Goal: Task Accomplishment & Management: Complete application form

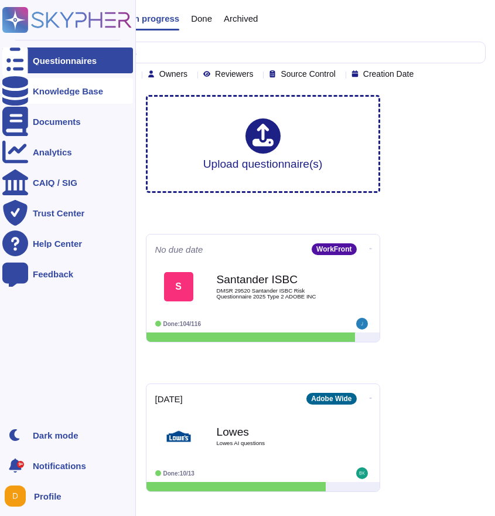
click at [22, 85] on div at bounding box center [15, 91] width 26 height 26
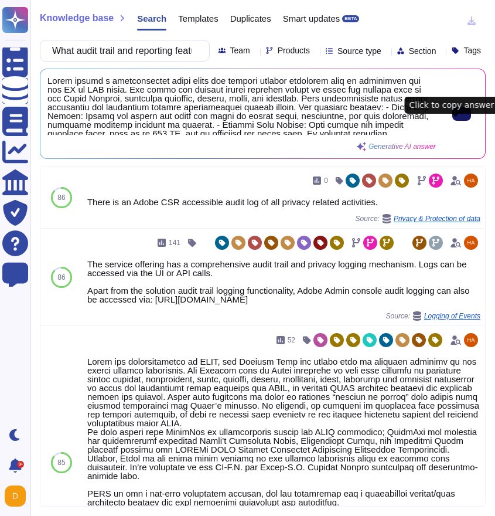
click at [462, 114] on icon at bounding box center [462, 114] width 0 height 0
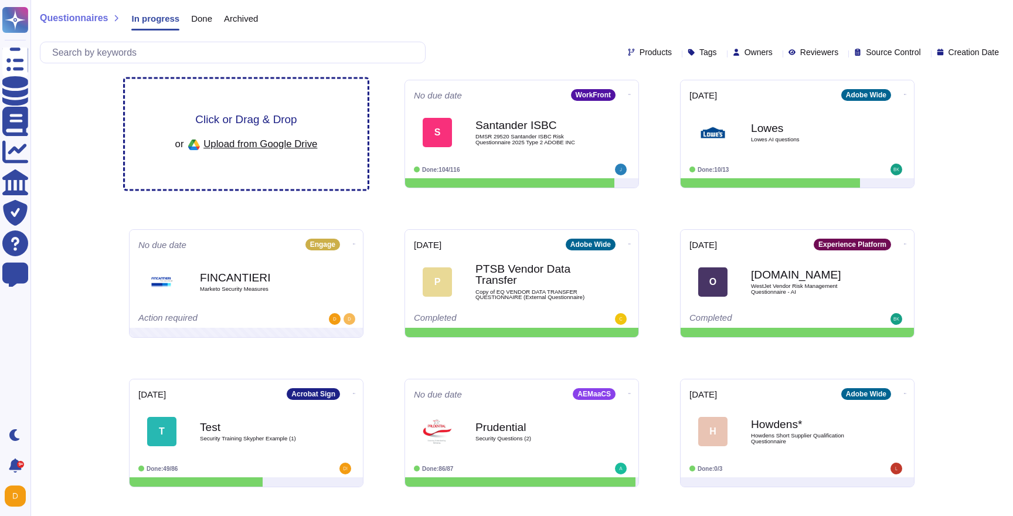
click at [343, 97] on div "Click or Drag & Drop or Upload from Google Drive" at bounding box center [246, 134] width 243 height 110
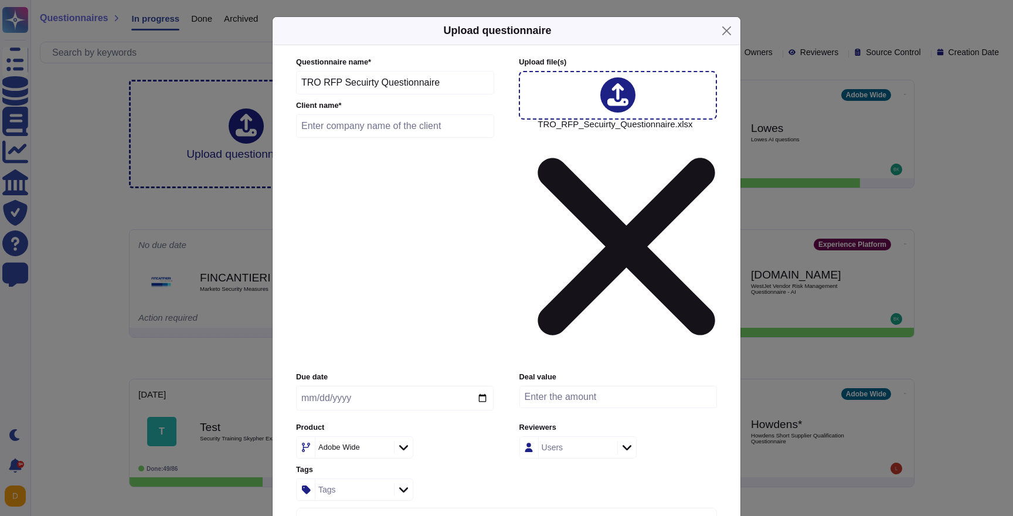
click at [387, 138] on input "text" at bounding box center [395, 125] width 198 height 23
type input "[PERSON_NAME] Permanente"
click at [387, 386] on input "date" at bounding box center [395, 398] width 198 height 25
click at [366, 437] on div "Adobe Wide" at bounding box center [353, 447] width 76 height 21
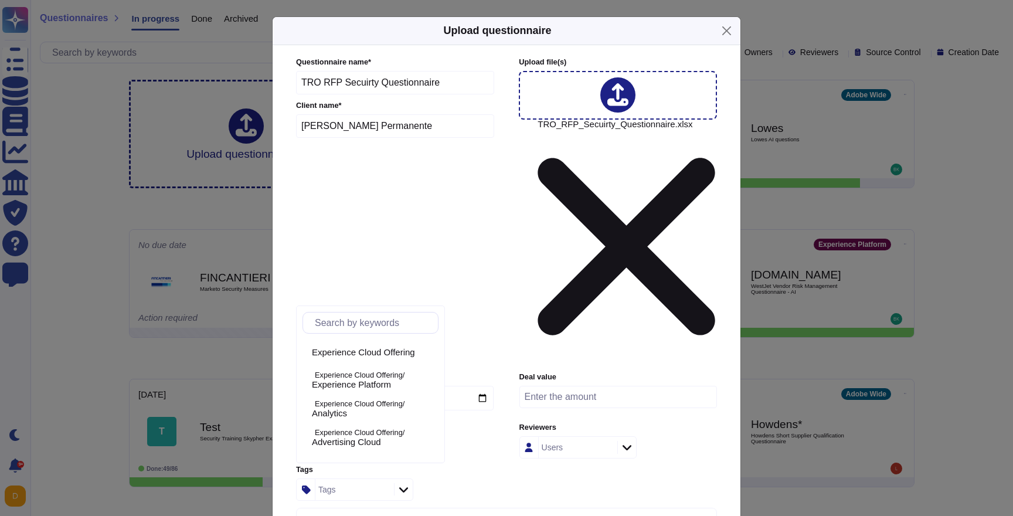
scroll to position [59, 0]
click at [371, 379] on span "Experience Platform" at bounding box center [351, 383] width 79 height 11
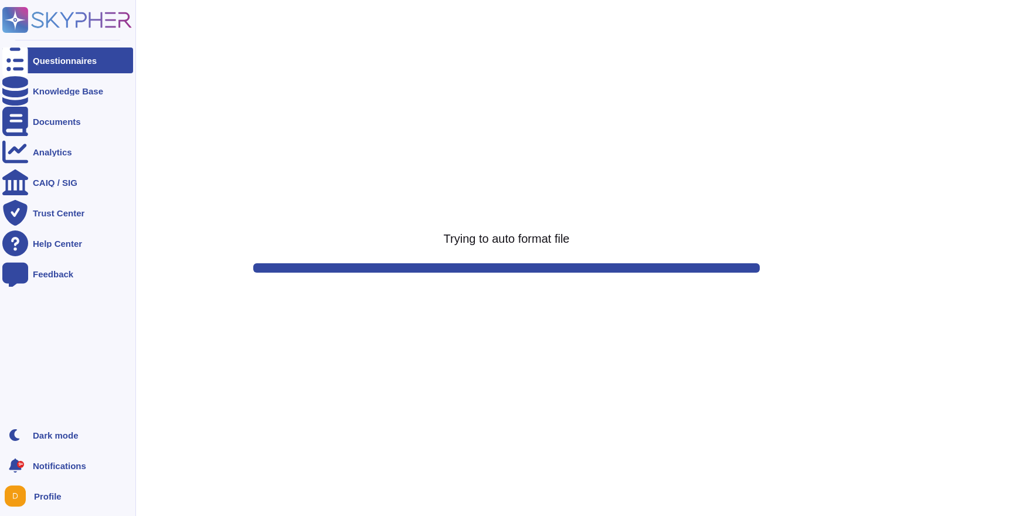
click at [57, 58] on div "Questionnaires" at bounding box center [65, 60] width 64 height 9
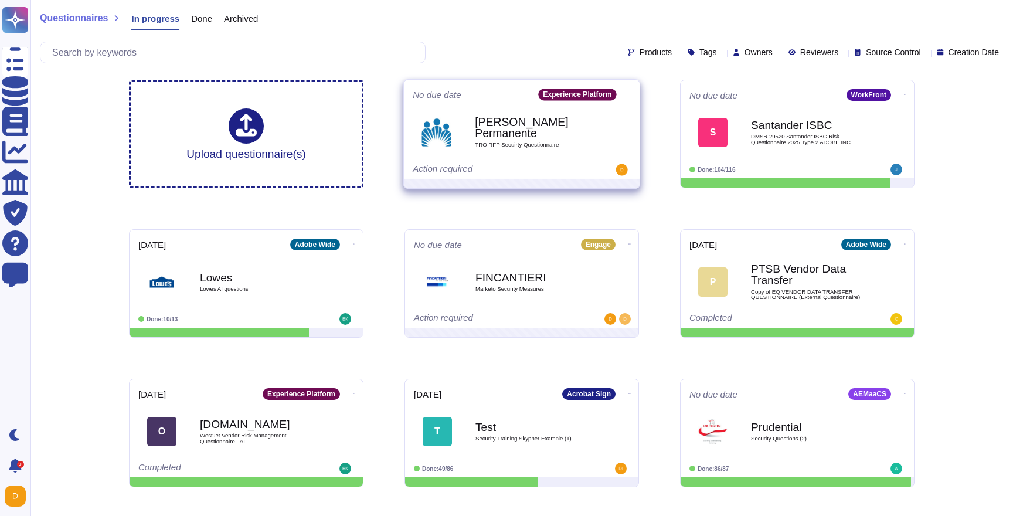
click at [532, 121] on b "[PERSON_NAME] Permanente" at bounding box center [534, 128] width 118 height 23
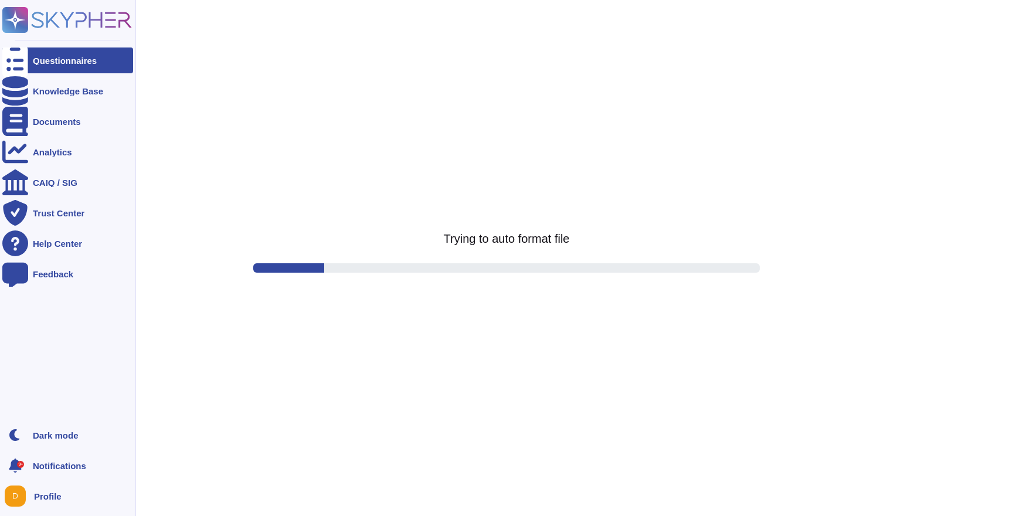
click at [38, 65] on div "Questionnaires" at bounding box center [67, 60] width 131 height 26
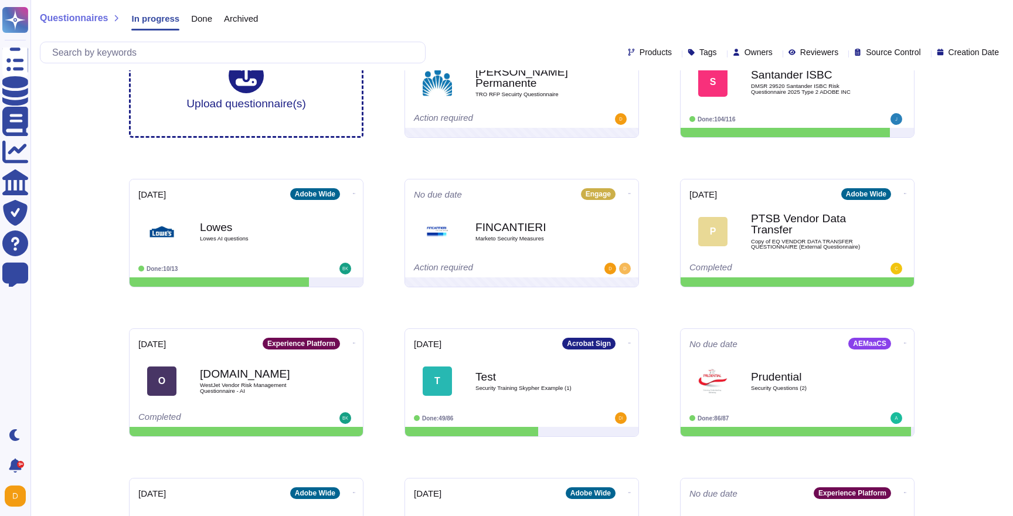
scroll to position [47, 0]
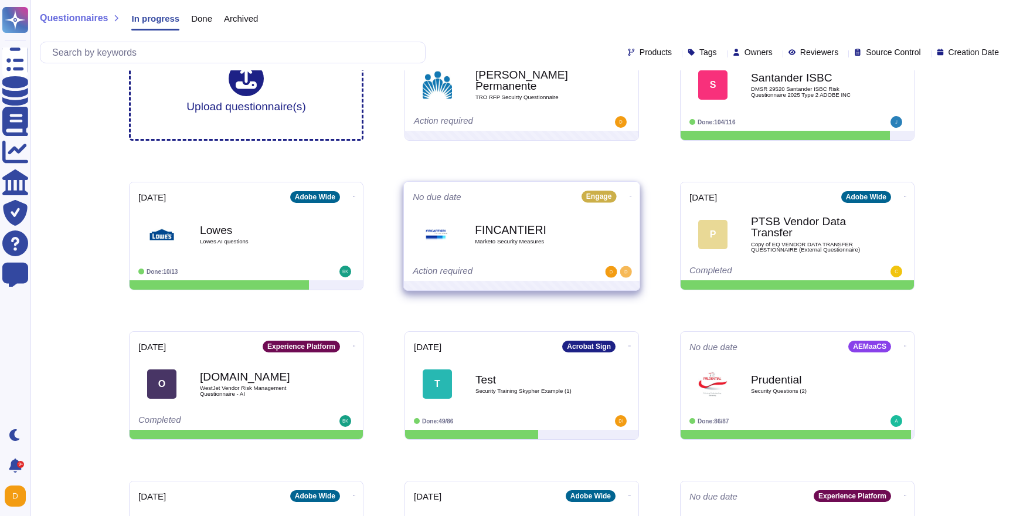
click at [469, 242] on span "FINCANTIERI Marketo Security Measures" at bounding box center [522, 233] width 218 height 47
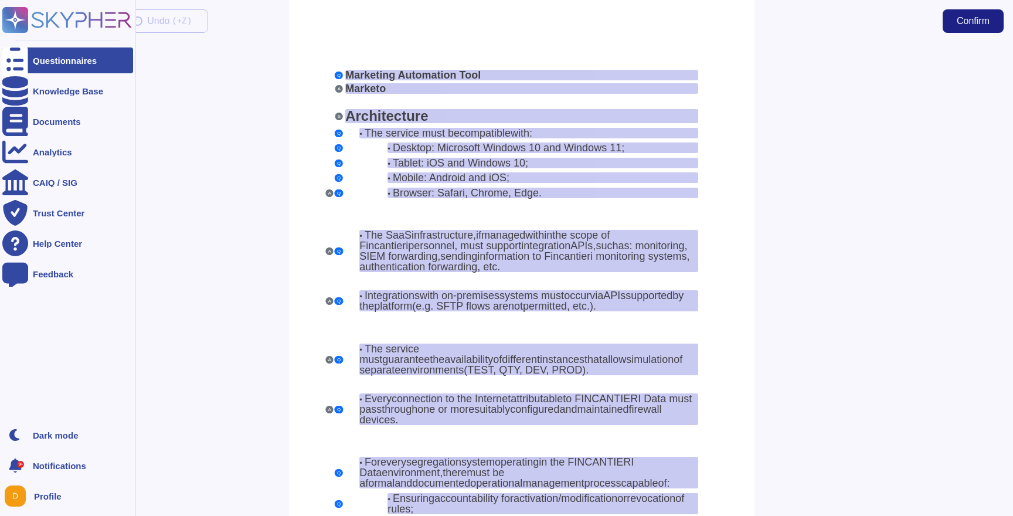
click at [26, 60] on div at bounding box center [15, 60] width 26 height 26
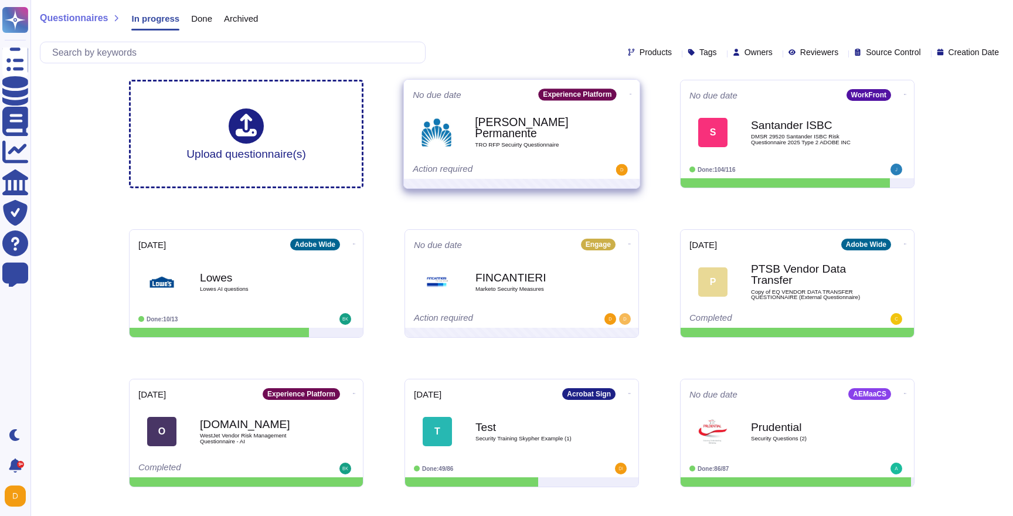
click at [492, 100] on div "No due date Experience Platform Kaiser Permanente TRO RFP Secuirty Questionnair…" at bounding box center [522, 129] width 236 height 99
